Goal: Task Accomplishment & Management: Manage account settings

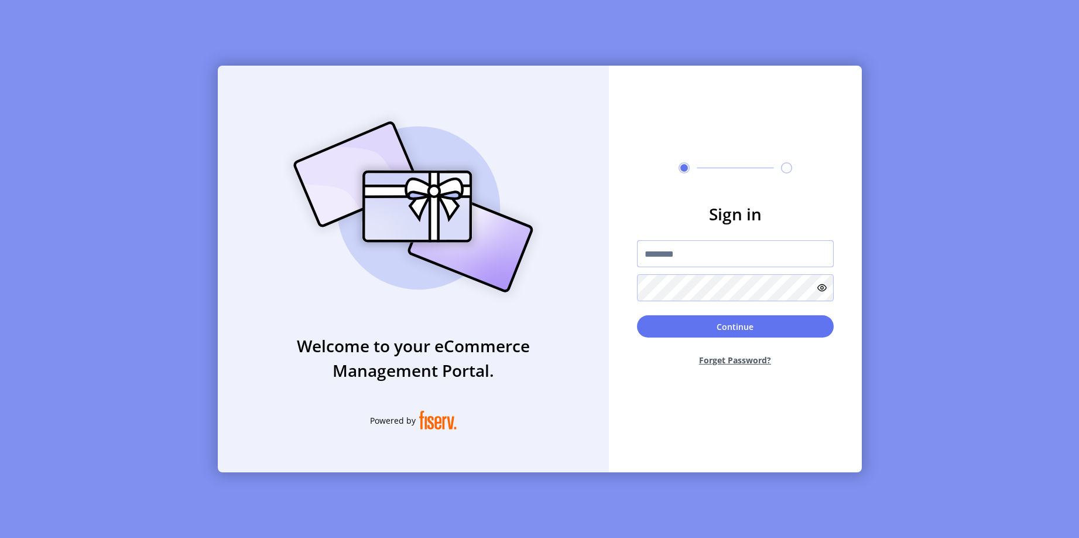
click at [665, 251] on input "text" at bounding box center [735, 253] width 197 height 27
type input "**********"
click at [824, 323] on button "Continue" at bounding box center [735, 326] width 197 height 22
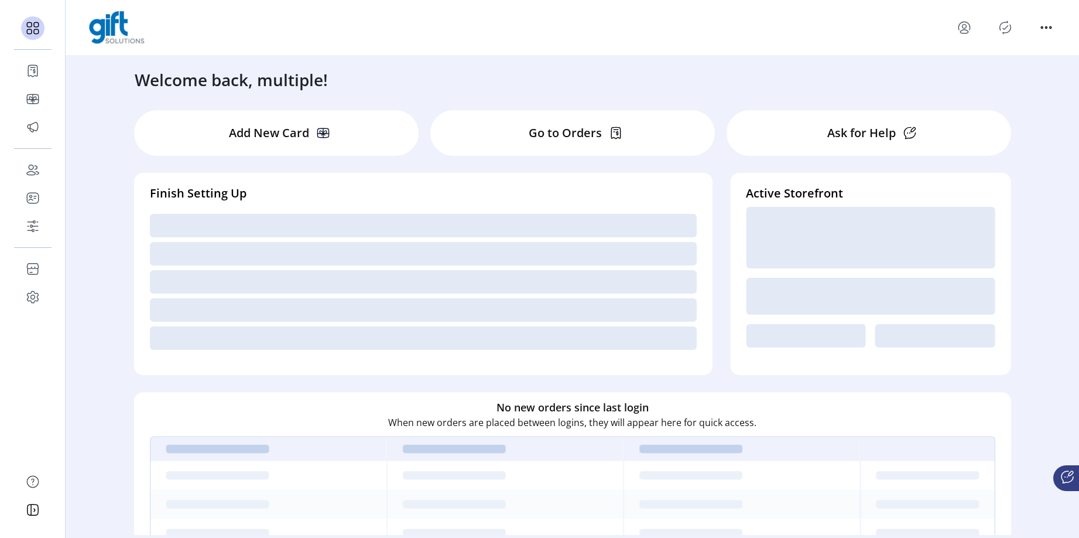
click at [1038, 196] on div "Welcome back, multiple! Add New Card Go to Orders Ask for Help Finish Setting U…" at bounding box center [573, 295] width 1014 height 479
click at [103, 169] on div "Welcome back, multiple! Add New Card Go to Orders Ask for Help Finish Setting U…" at bounding box center [573, 295] width 1014 height 479
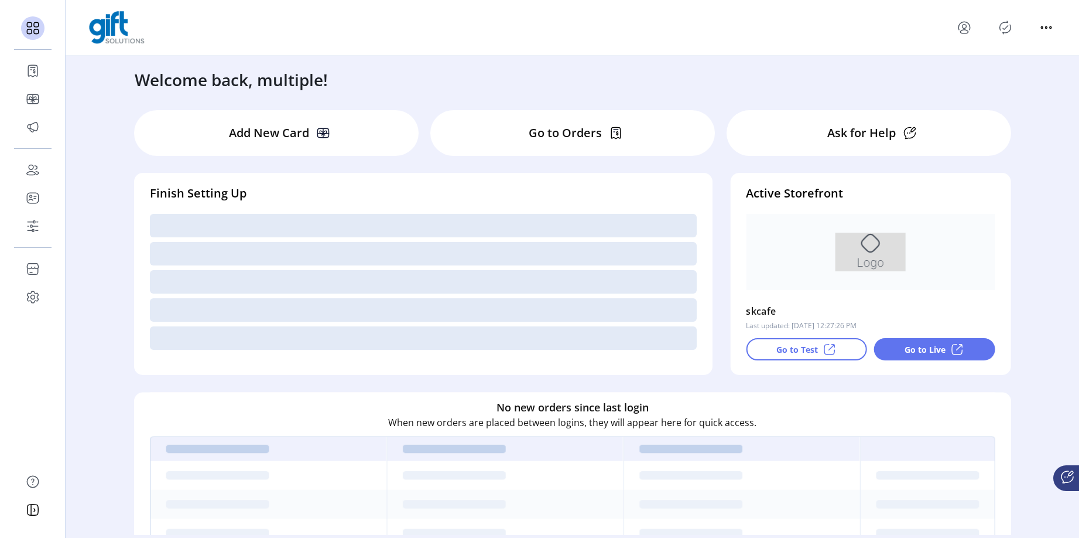
click at [96, 166] on div "Welcome back, multiple! Add New Card Go to Orders Ask for Help Finish Setting U…" at bounding box center [573, 295] width 1014 height 479
click at [102, 169] on div "Welcome back, multiple! Add New Card Go to Orders Ask for Help Finish Setting U…" at bounding box center [573, 295] width 1014 height 479
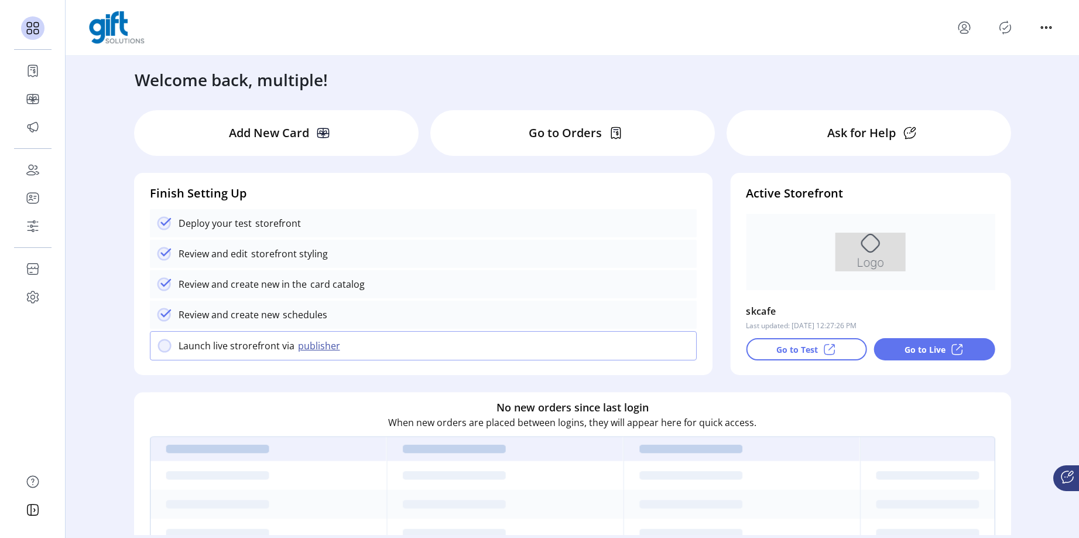
click at [98, 159] on div "Welcome back, multiple! Add New Card Go to Orders Ask for Help Finish Setting U…" at bounding box center [573, 295] width 1014 height 479
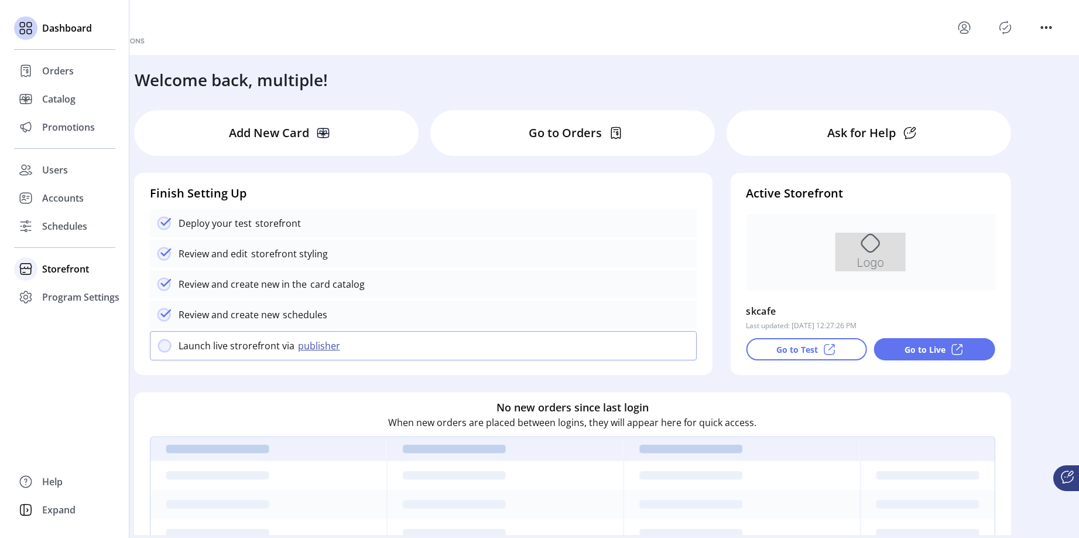
click at [50, 268] on span "Storefront" at bounding box center [65, 269] width 47 height 14
click at [72, 231] on span "Schedules" at bounding box center [64, 226] width 45 height 14
click at [73, 226] on span "Schedules" at bounding box center [64, 226] width 45 height 14
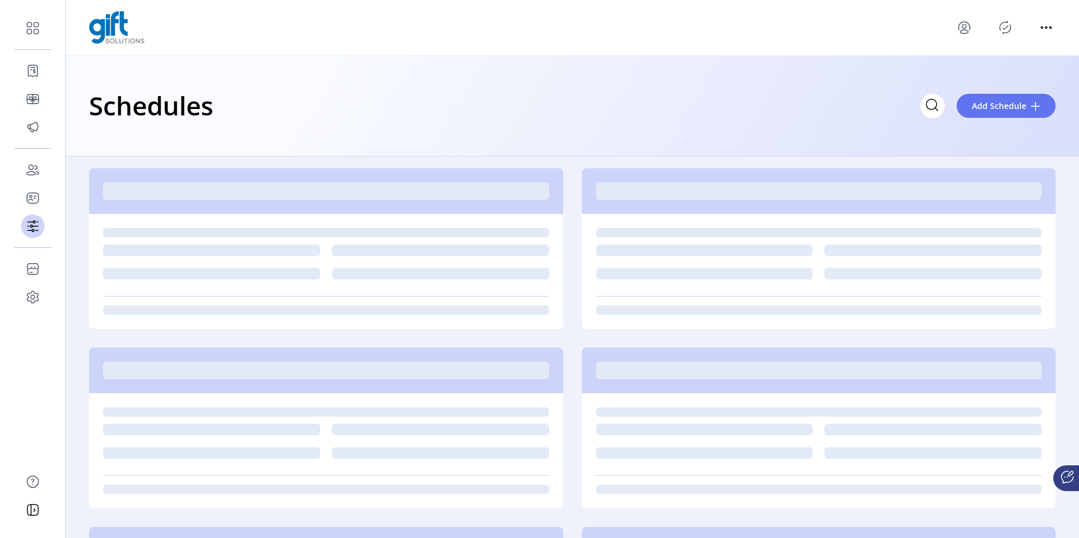
click at [701, 128] on div "Schedules Add Schedule" at bounding box center [573, 106] width 1014 height 101
click at [1028, 110] on button "Add Schedule" at bounding box center [1006, 106] width 99 height 24
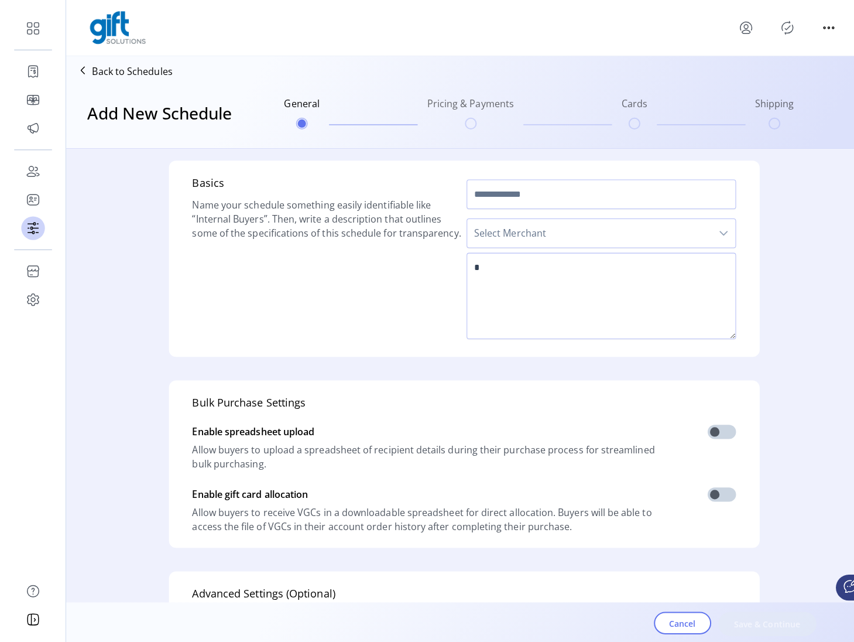
click at [593, 237] on span "Select Merchant" at bounding box center [584, 231] width 242 height 28
click at [552, 269] on li "Celebrate Brands" at bounding box center [596, 262] width 261 height 23
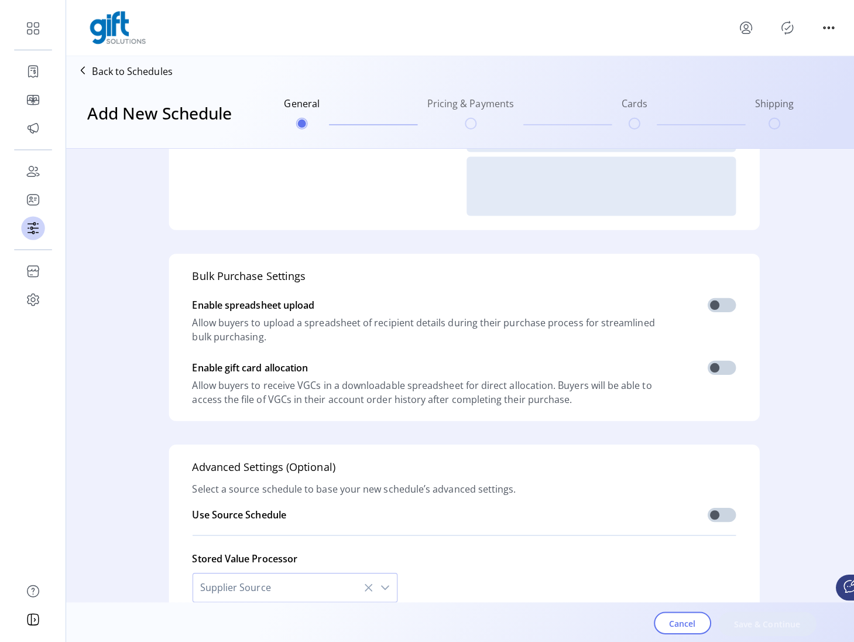
scroll to position [163, 0]
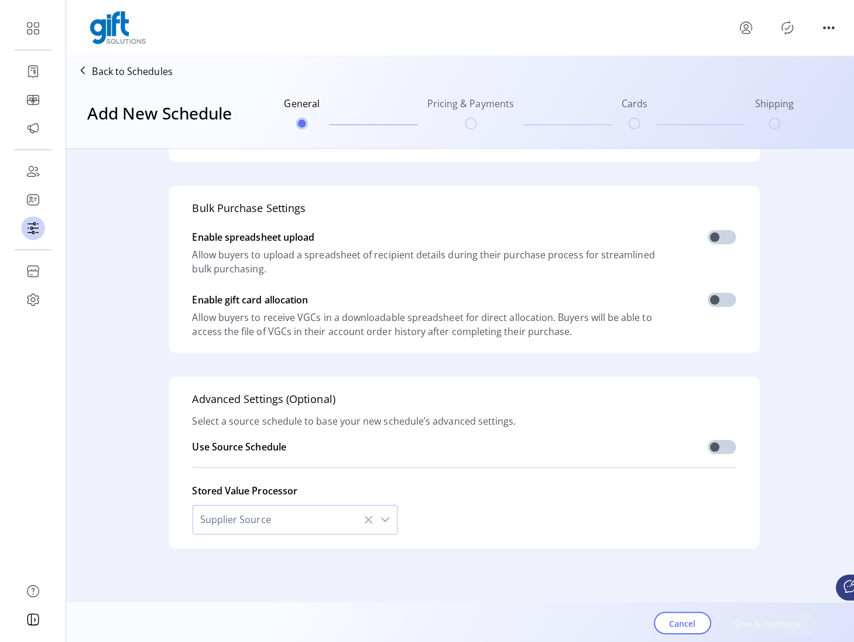
click at [709, 446] on span at bounding box center [716, 443] width 28 height 14
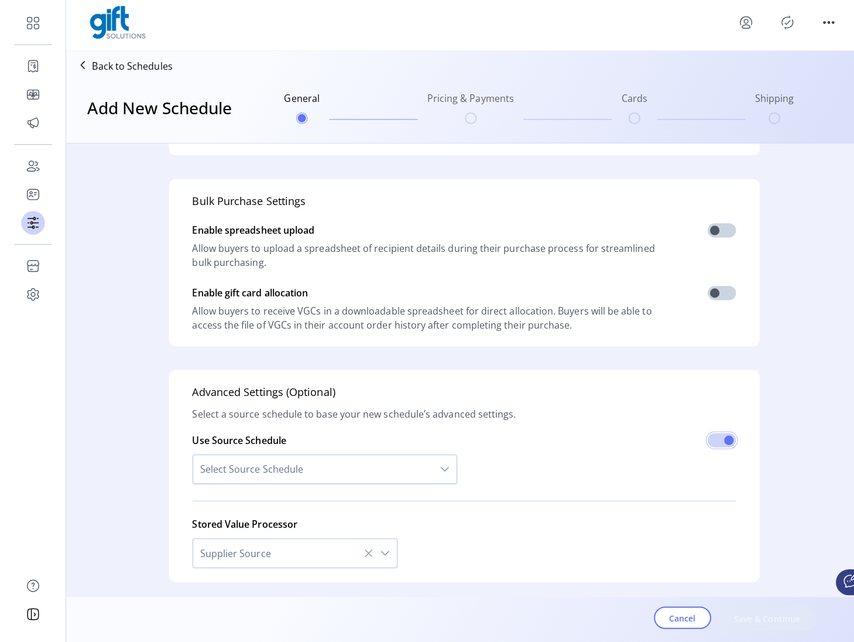
scroll to position [216, 0]
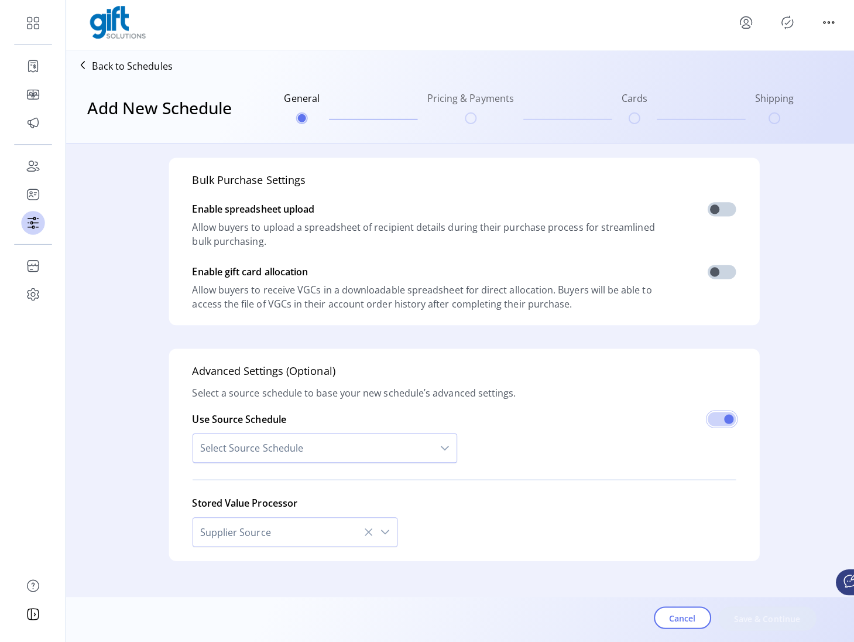
click at [423, 449] on span "Select Source Schedule" at bounding box center [311, 449] width 238 height 28
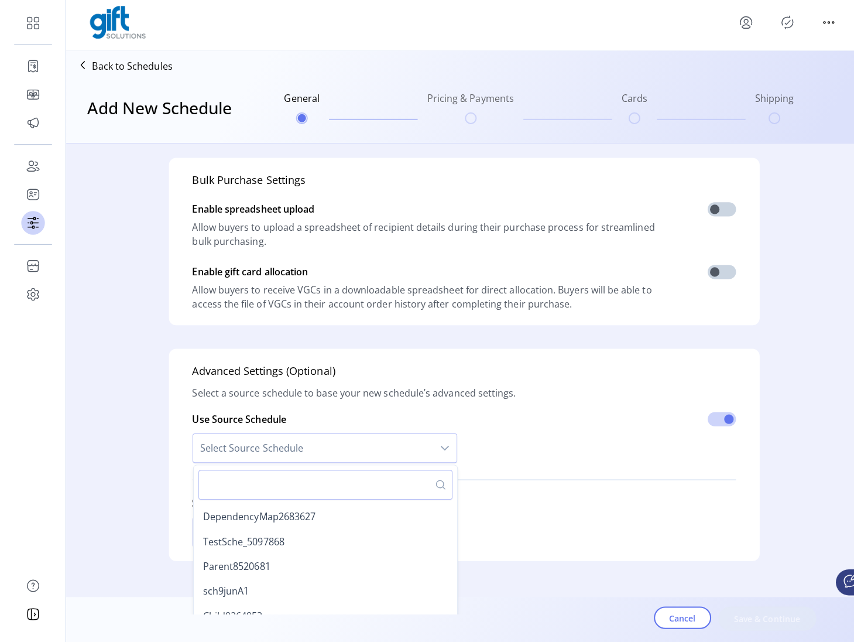
scroll to position [1596, 0]
click at [538, 460] on div "Use Source Schedule Select Source Schedule DefaultCBSchedule DependencyMapSche2…" at bounding box center [460, 436] width 539 height 69
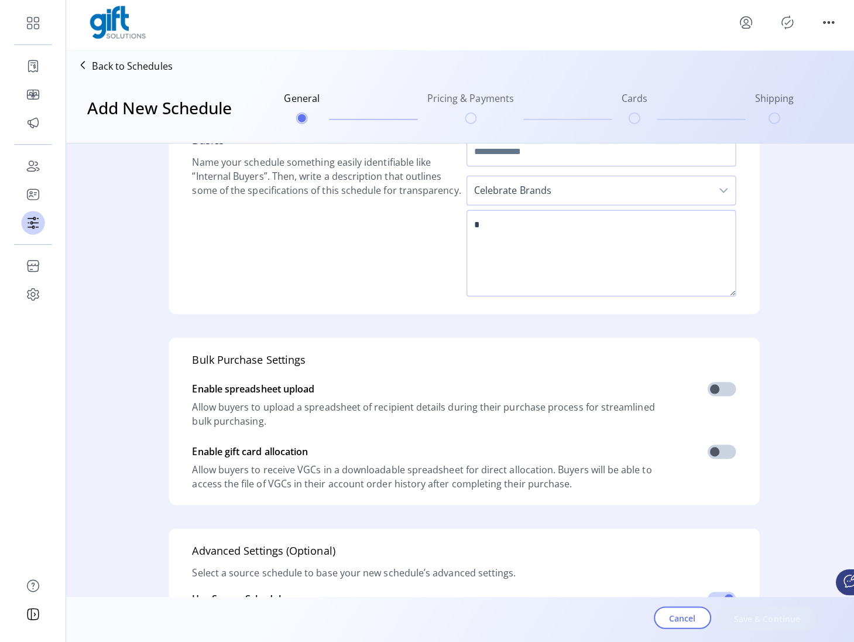
scroll to position [0, 0]
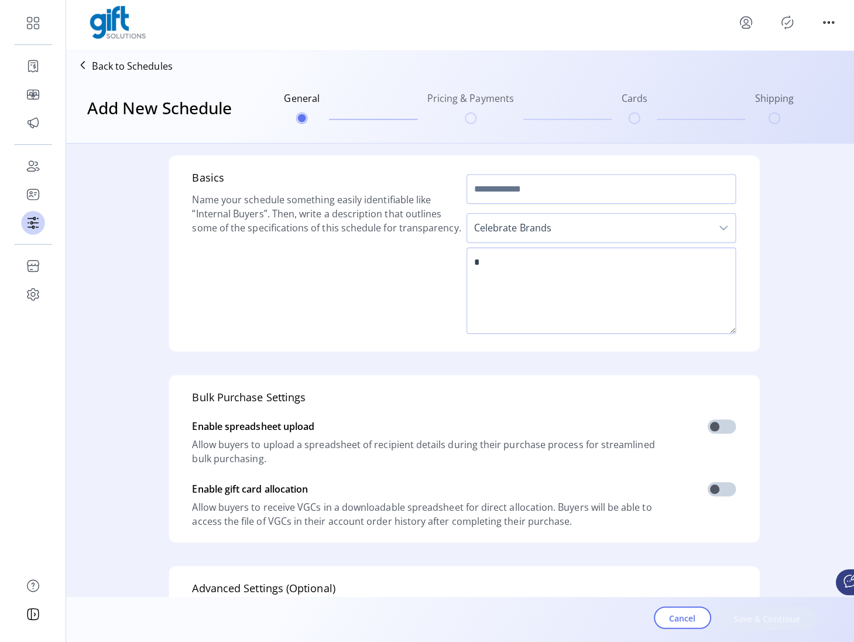
click at [698, 238] on span "Celebrate Brands" at bounding box center [584, 231] width 242 height 28
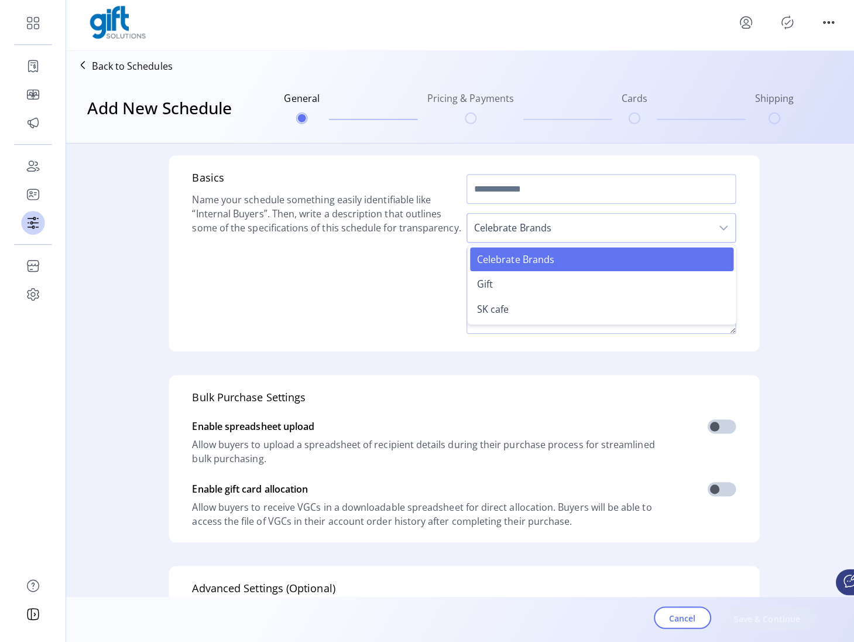
click at [609, 294] on li "Gift" at bounding box center [596, 286] width 261 height 23
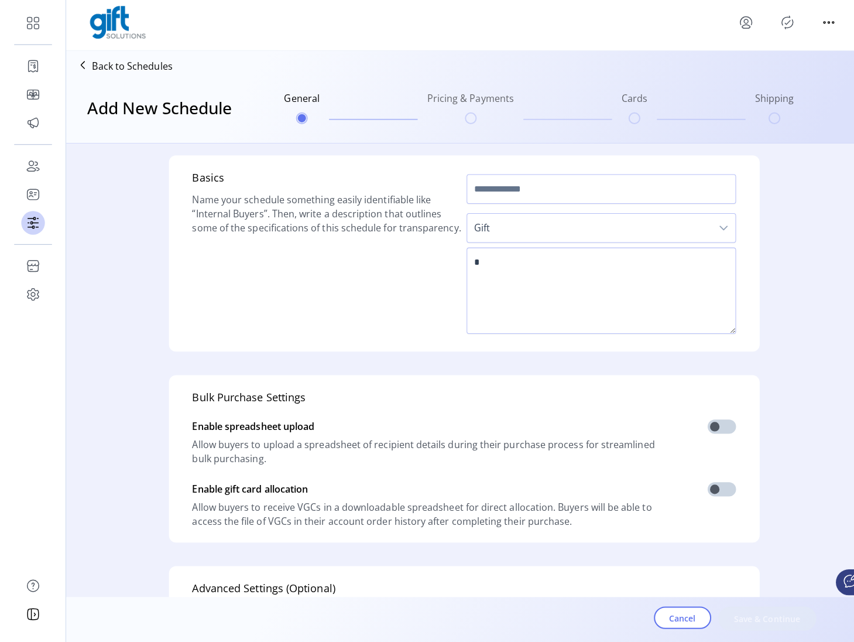
scroll to position [233, 0]
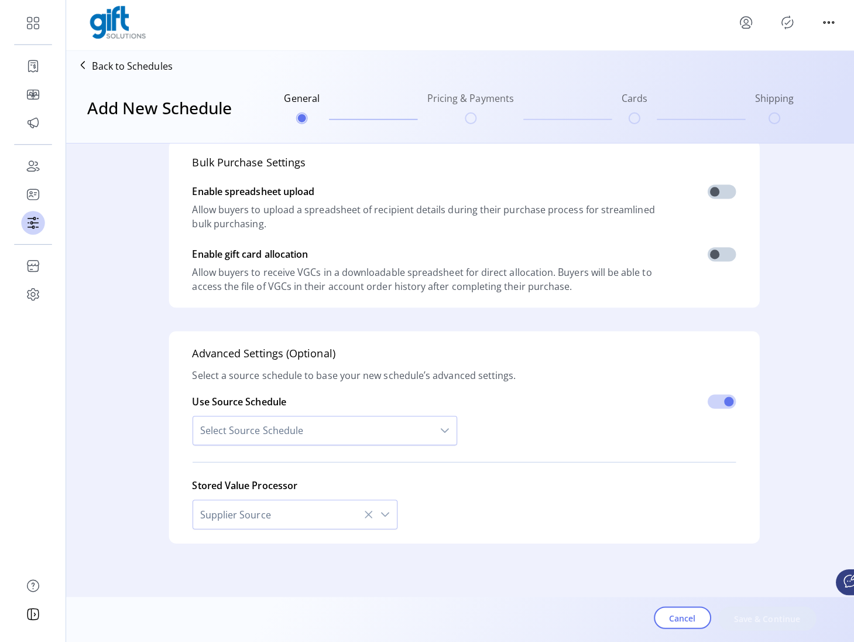
click at [409, 432] on span "Select Source Schedule" at bounding box center [311, 432] width 238 height 28
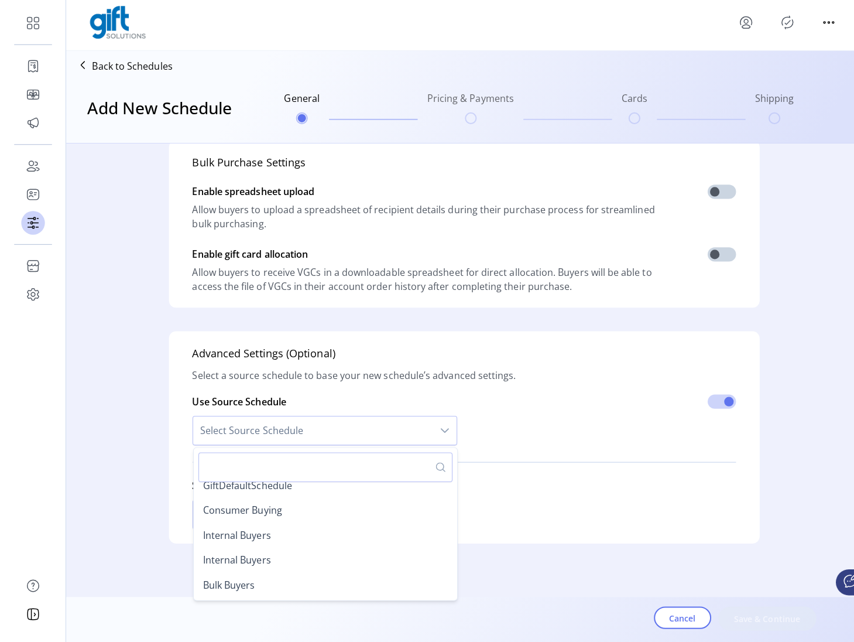
scroll to position [0, 0]
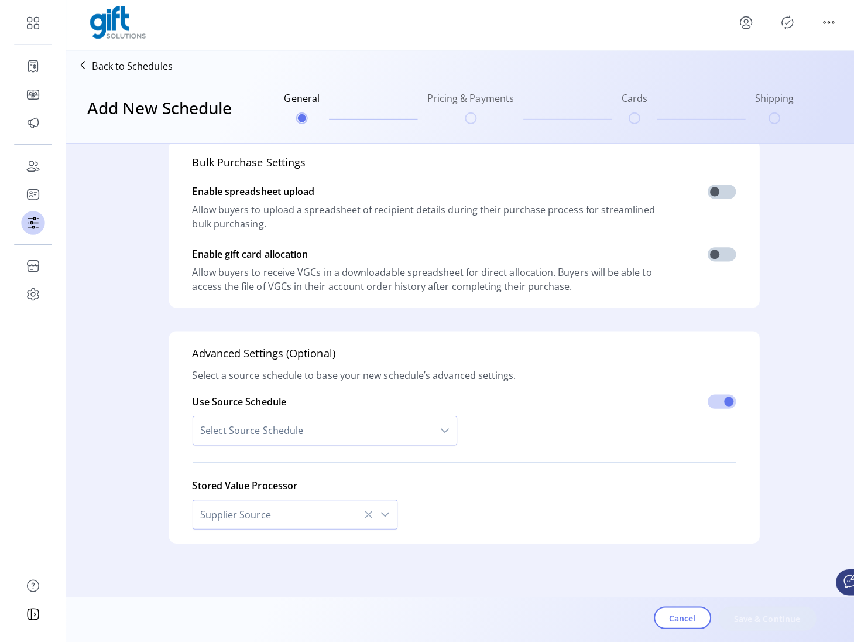
click at [580, 381] on div "Advanced Settings (Optional) Select a source schedule to base your new schedule…" at bounding box center [460, 438] width 586 height 210
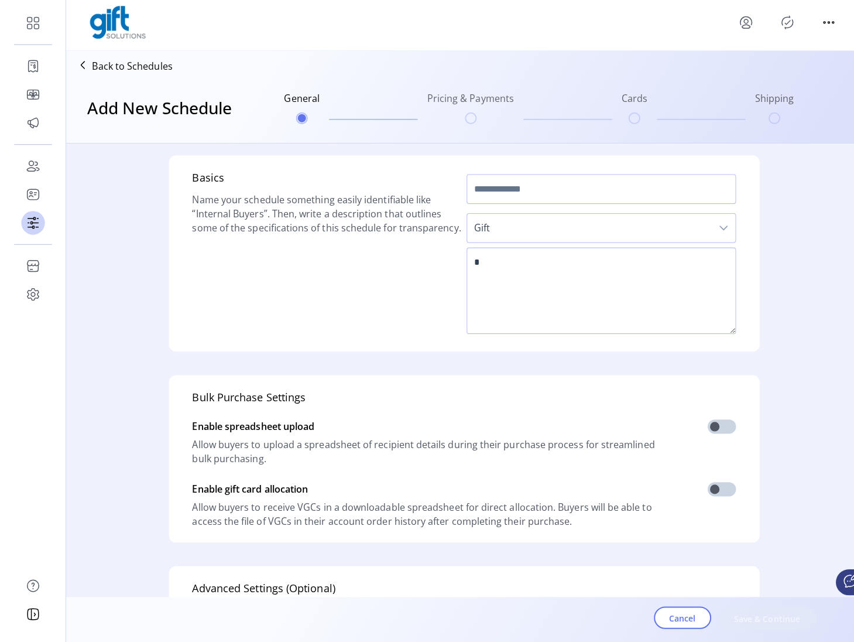
click at [618, 235] on span "Gift" at bounding box center [584, 231] width 242 height 28
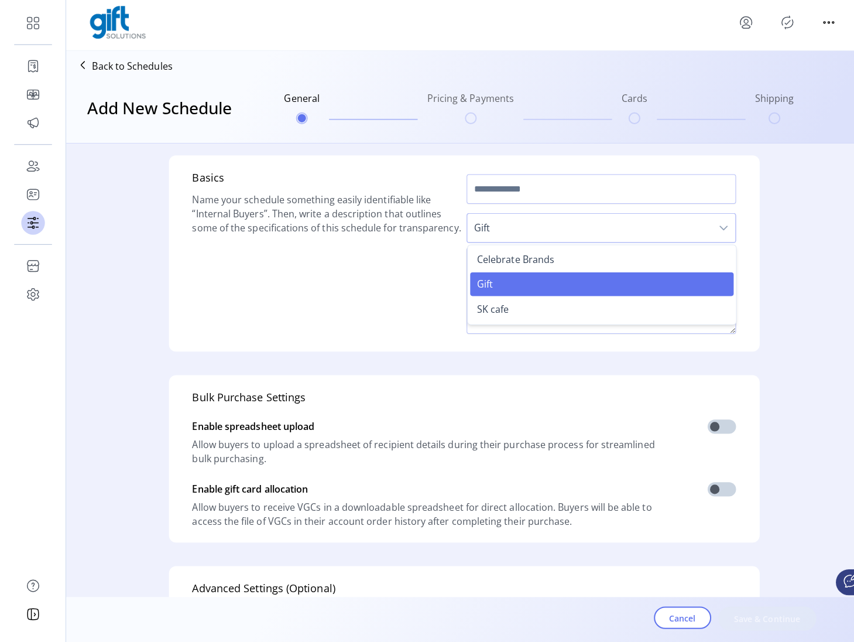
click at [534, 314] on li "SK cafe" at bounding box center [596, 311] width 261 height 23
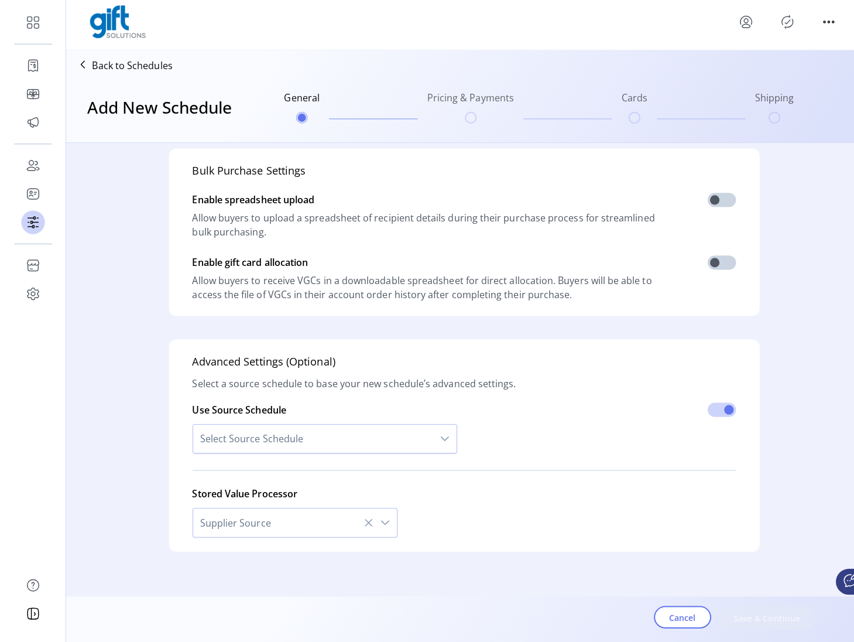
scroll to position [225, 0]
click at [437, 440] on icon "dropdown trigger" at bounding box center [440, 439] width 9 height 9
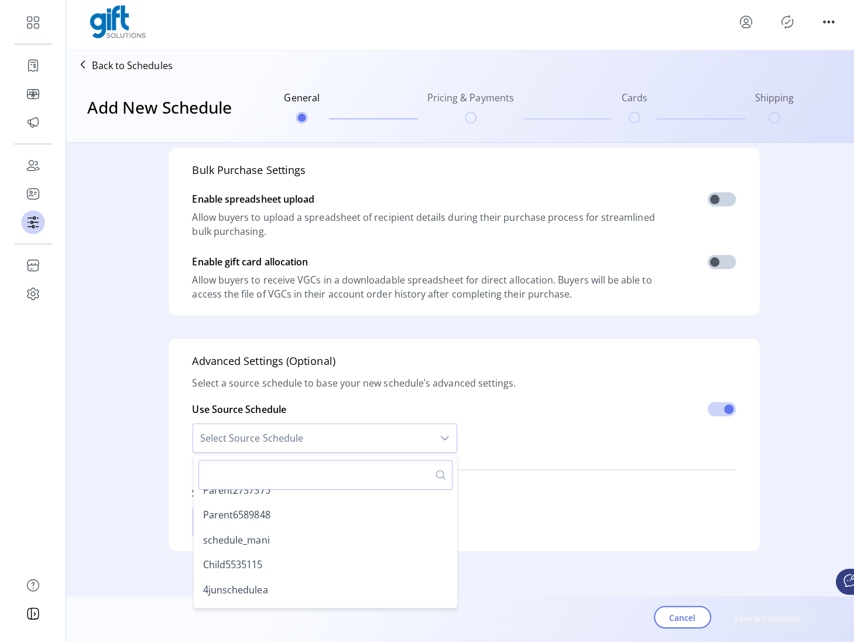
scroll to position [3459, 0]
click at [587, 383] on div "Advanced Settings (Optional) Select a source schedule to base your new schedule…" at bounding box center [460, 446] width 586 height 210
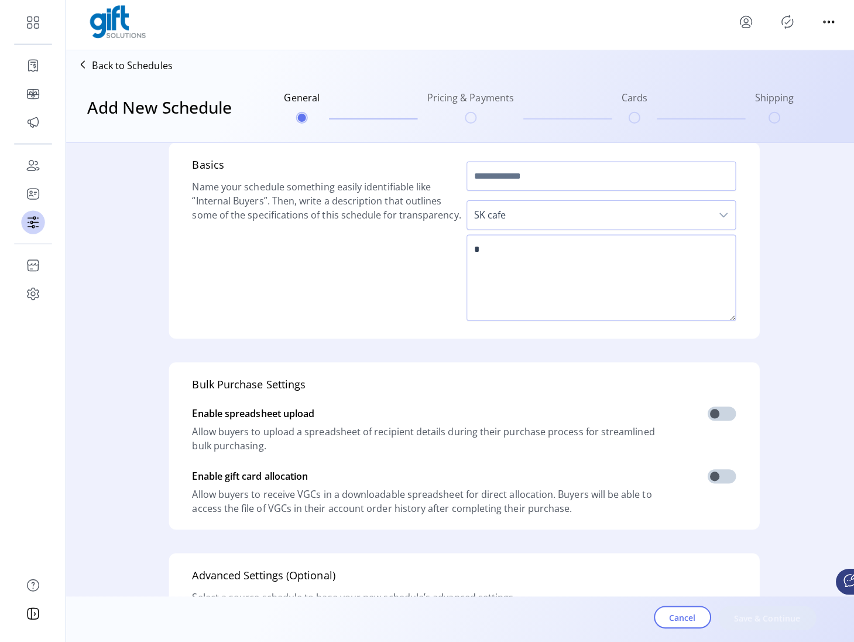
scroll to position [0, 0]
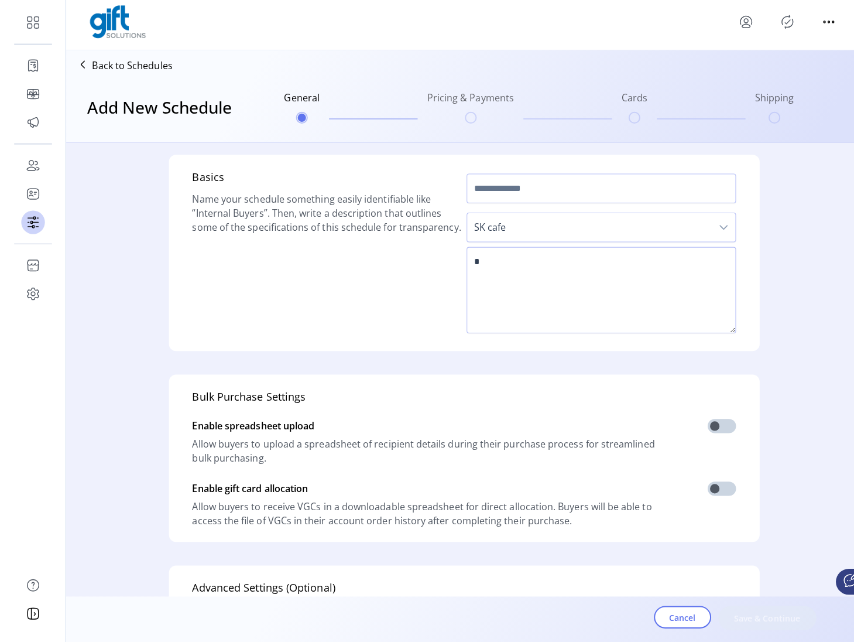
click at [38, 161] on icon at bounding box center [32, 169] width 19 height 19
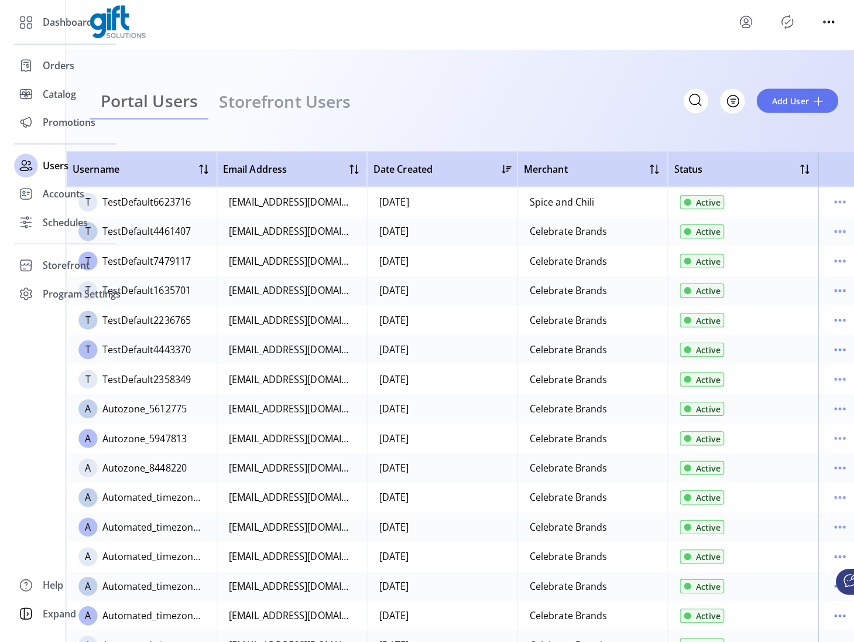
click at [743, 131] on div "Portal Users Storefront Users Filter Add User" at bounding box center [460, 106] width 789 height 101
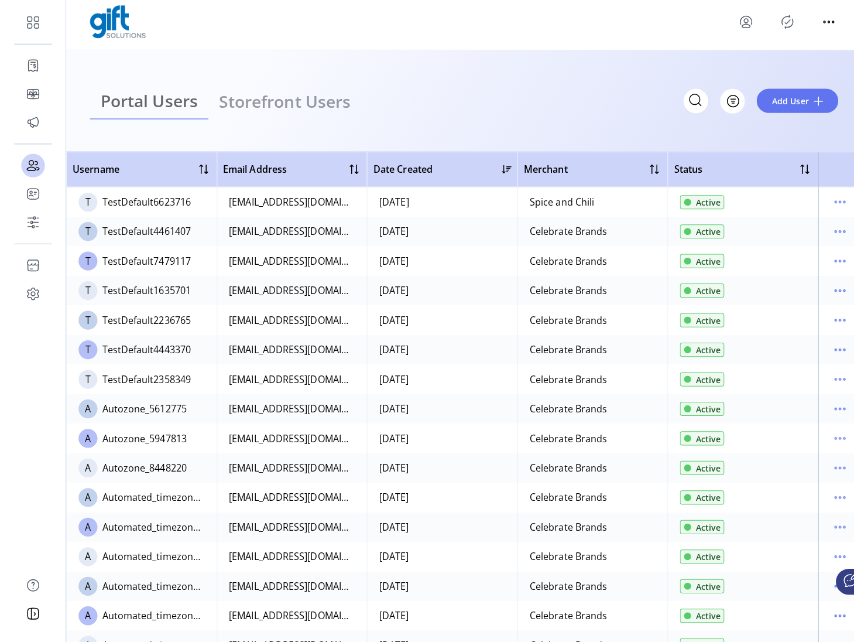
click at [823, 206] on icon "menu" at bounding box center [832, 206] width 19 height 19
click at [784, 228] on span "Edit Details" at bounding box center [777, 228] width 97 height 9
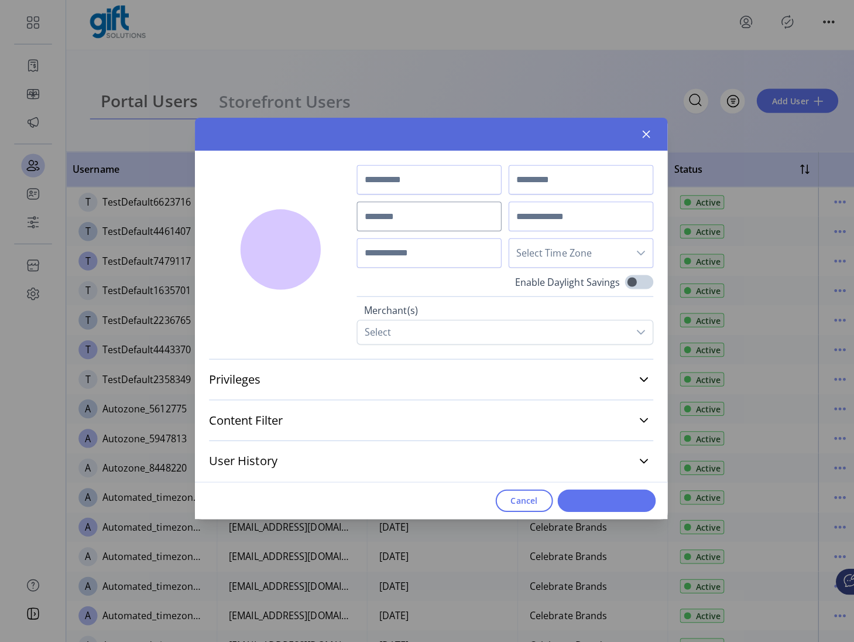
type input "*****"
type input "***"
type input "**********"
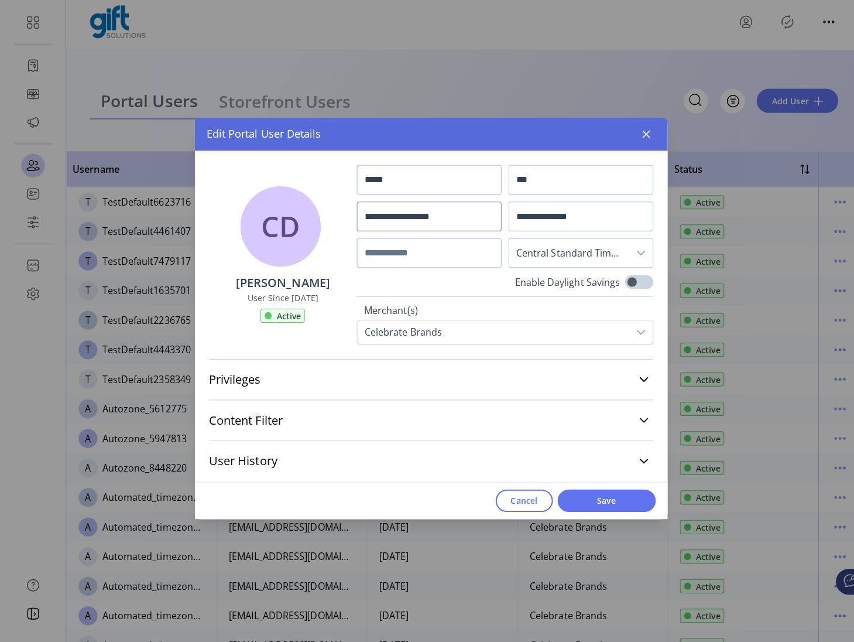
click at [612, 380] on link "Privileges" at bounding box center [427, 382] width 440 height 26
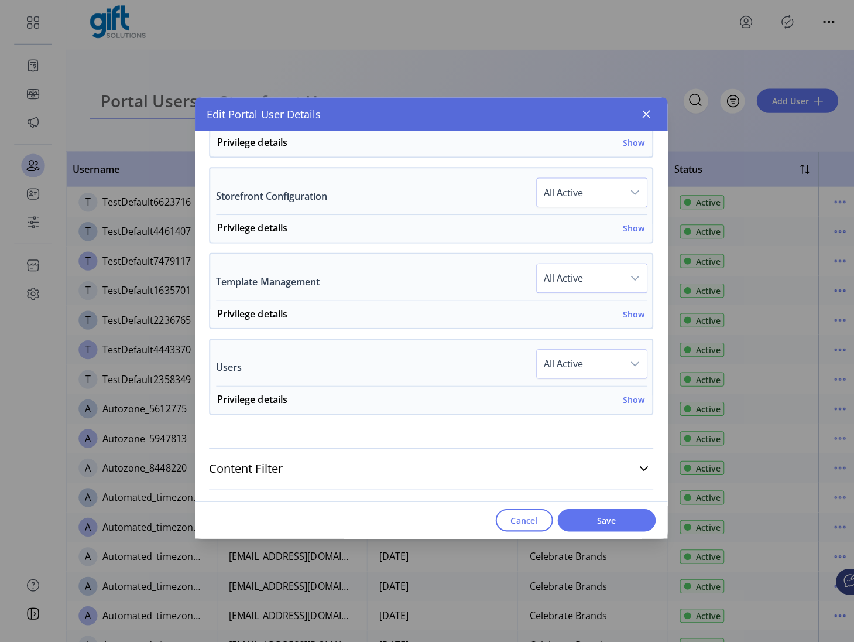
scroll to position [837, 0]
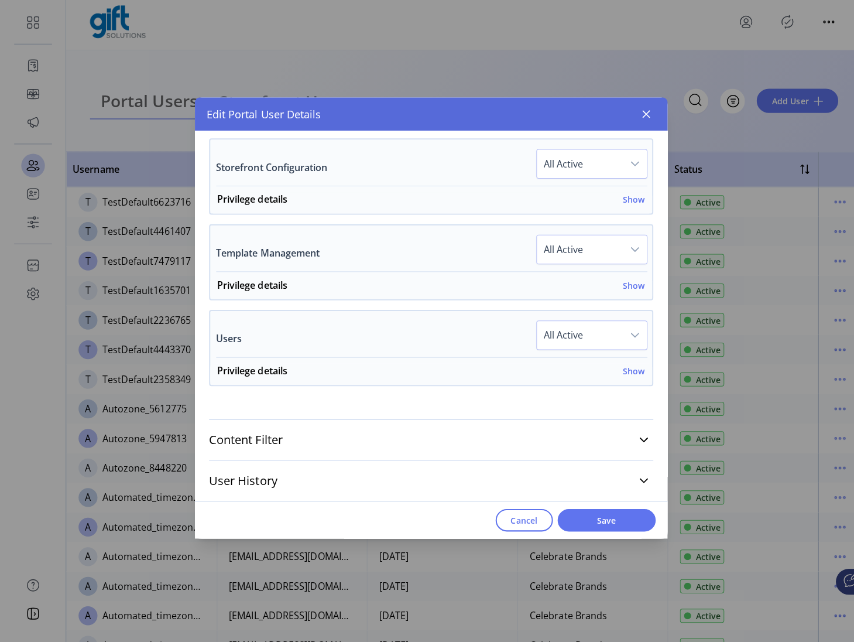
click at [627, 447] on link "Content Filter" at bounding box center [427, 442] width 440 height 26
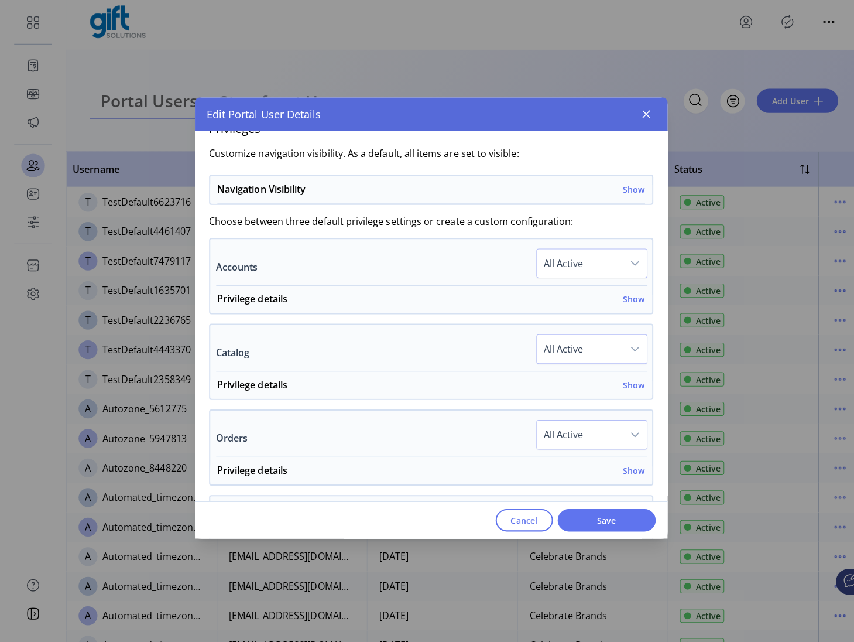
scroll to position [146, 0]
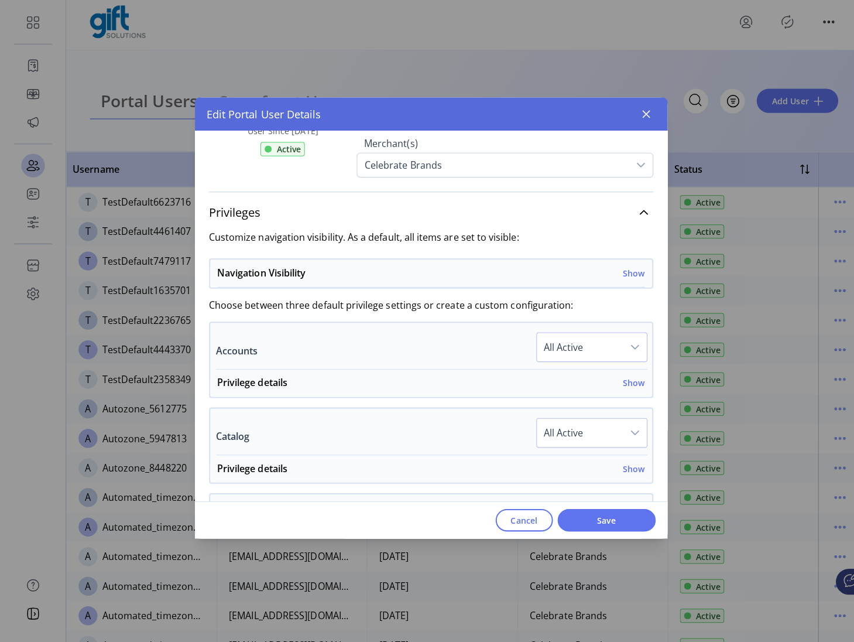
click at [638, 119] on icon "button" at bounding box center [640, 118] width 9 height 9
